Goal: Check status: Check status

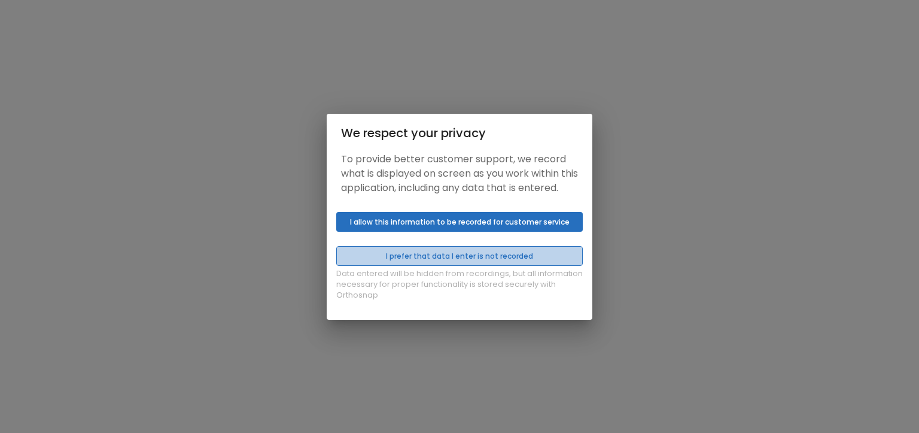
click at [431, 263] on button "I prefer that data I enter is not recorded" at bounding box center [459, 256] width 247 height 20
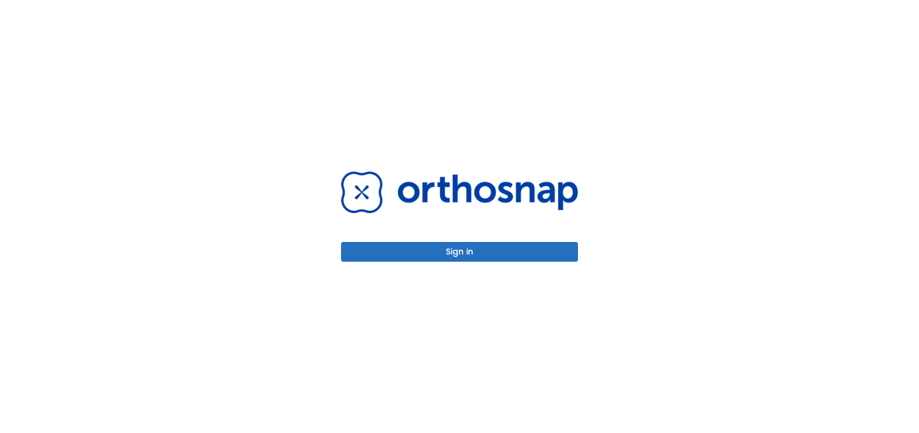
click at [503, 251] on button "Sign in" at bounding box center [459, 252] width 237 height 20
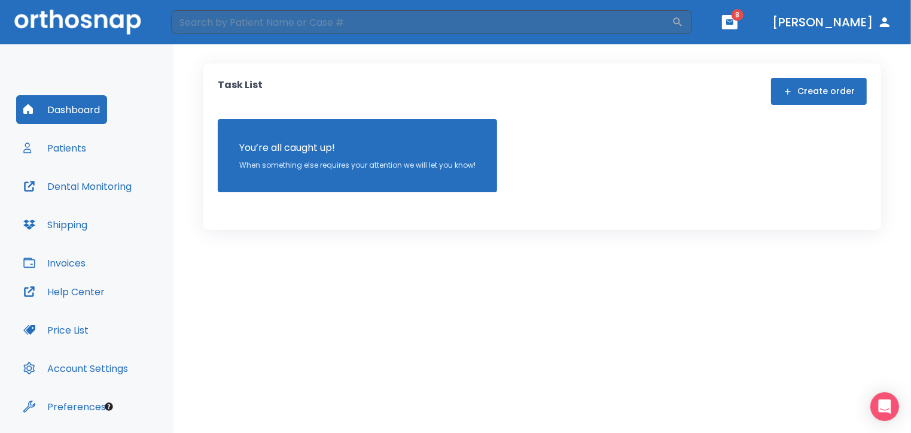
click at [63, 144] on button "Patients" at bounding box center [54, 147] width 77 height 29
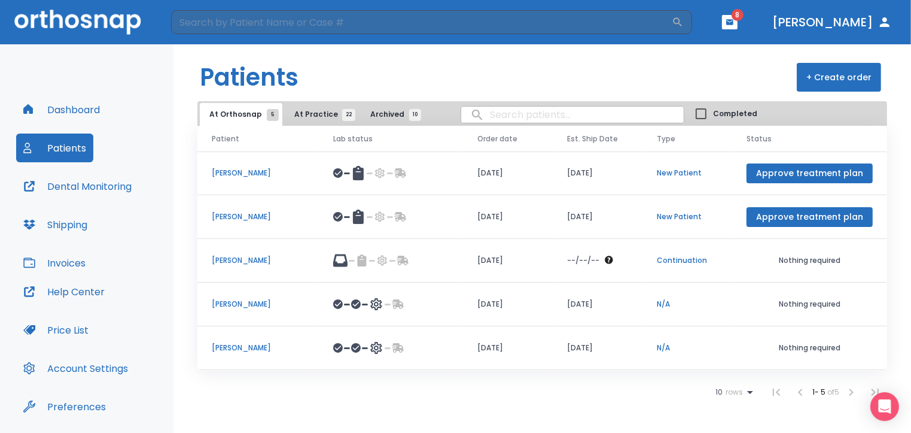
click at [482, 116] on input "search" at bounding box center [572, 114] width 223 height 23
type input "[PERSON_NAME]"
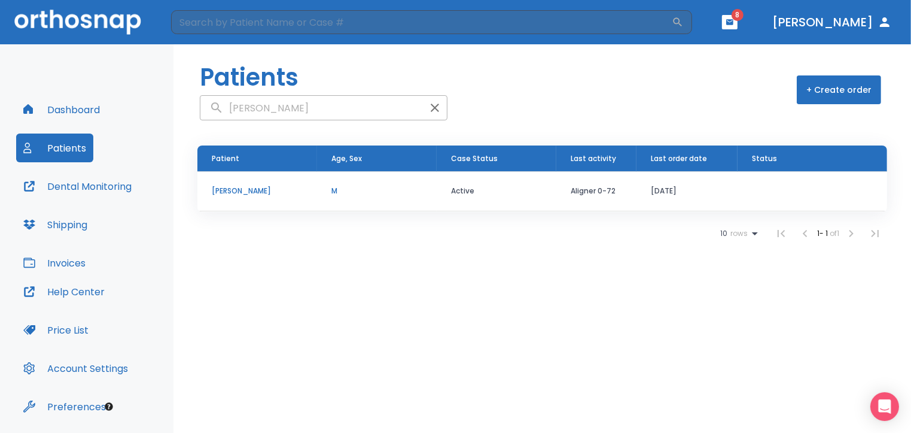
click at [263, 193] on p "[PERSON_NAME]" at bounding box center [257, 190] width 91 height 11
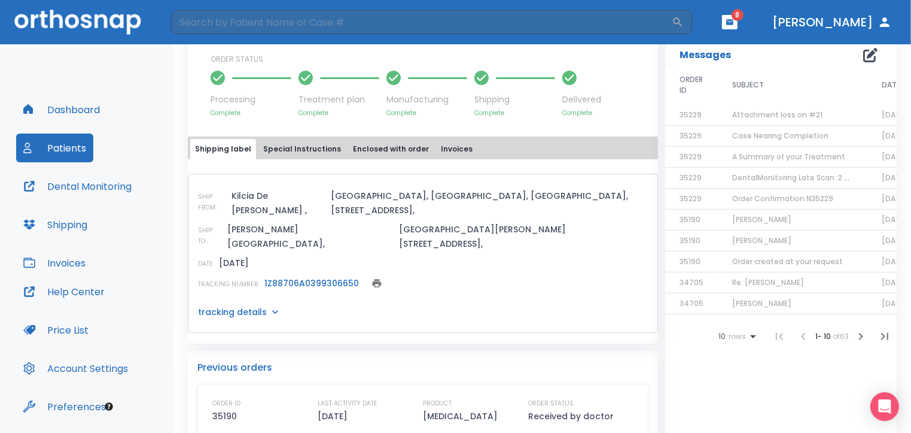
scroll to position [406, 0]
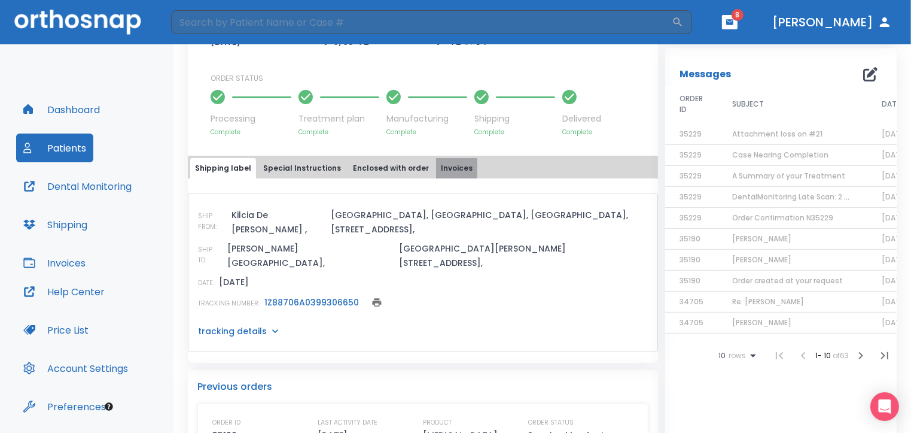
click at [436, 158] on button "Invoices" at bounding box center [456, 168] width 41 height 20
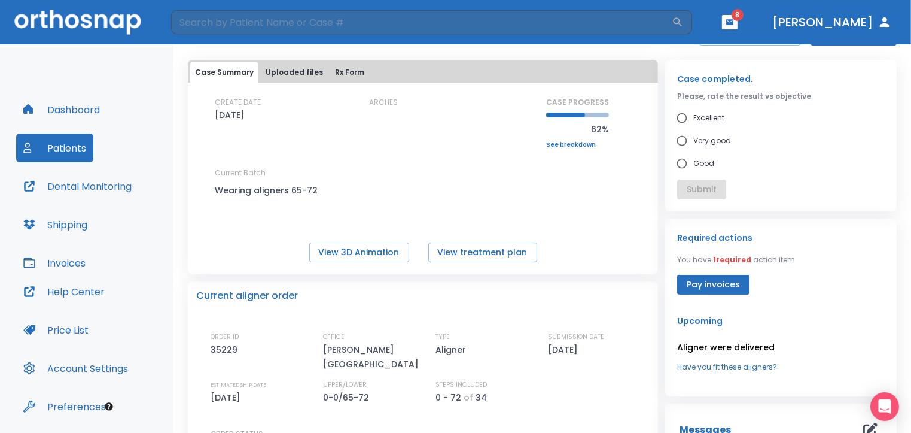
scroll to position [0, 0]
